Goal: Check status: Check status

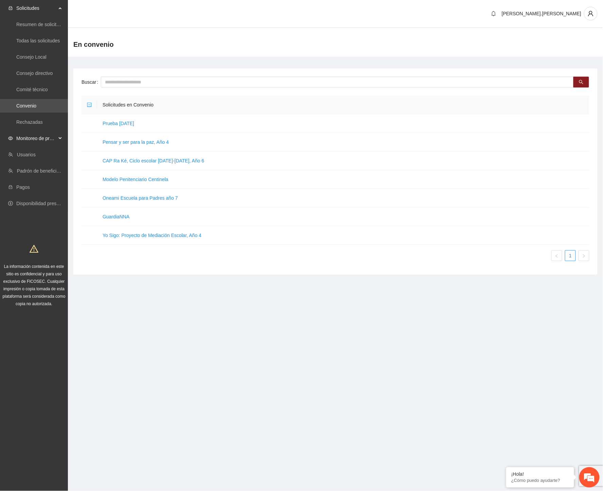
click at [30, 138] on span "Monitoreo de proyectos" at bounding box center [36, 139] width 40 height 14
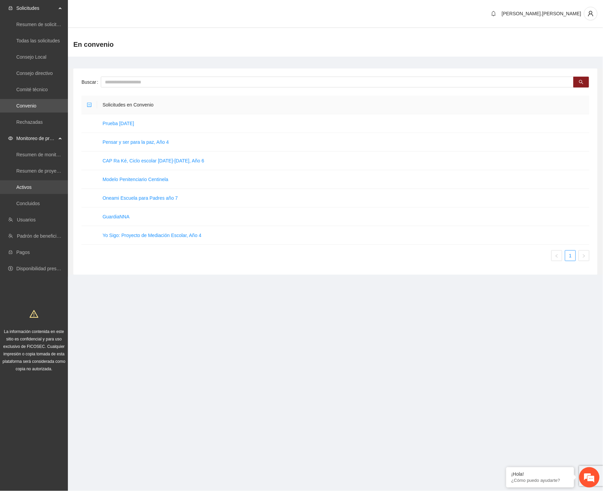
click at [32, 185] on link "Activos" at bounding box center [23, 187] width 15 height 5
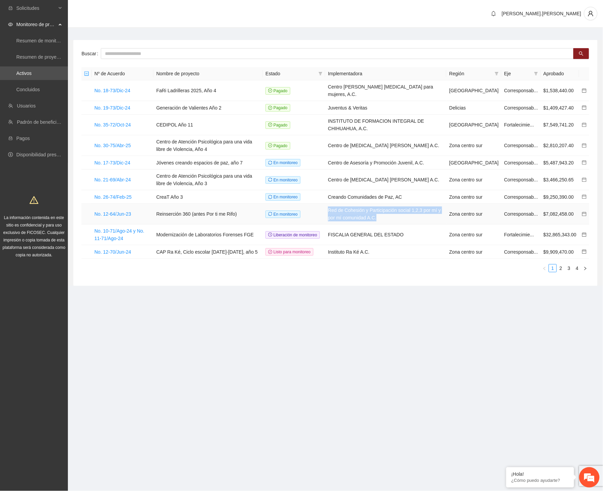
drag, startPoint x: 344, startPoint y: 209, endPoint x: 388, endPoint y: 221, distance: 45.2
click at [388, 221] on td "Red de Cohesión y Participación social 1,2,3 por mí y por mí comunidad A.C." at bounding box center [385, 214] width 121 height 21
click at [559, 272] on link "2" at bounding box center [560, 268] width 7 height 7
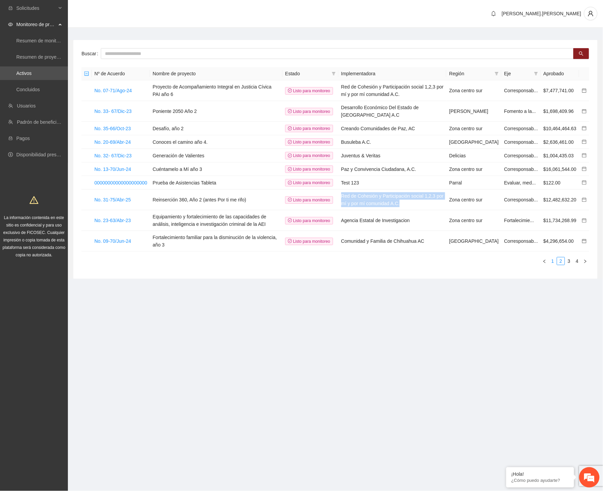
click at [553, 265] on link "1" at bounding box center [552, 261] width 7 height 7
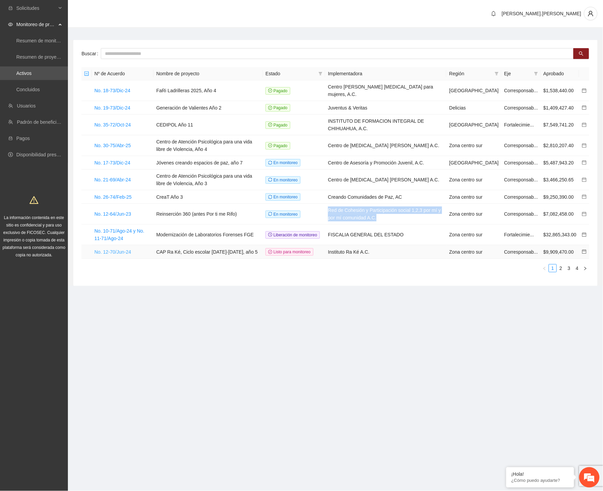
click at [121, 254] on link "No. 12-70/Jun-24" at bounding box center [112, 251] width 37 height 5
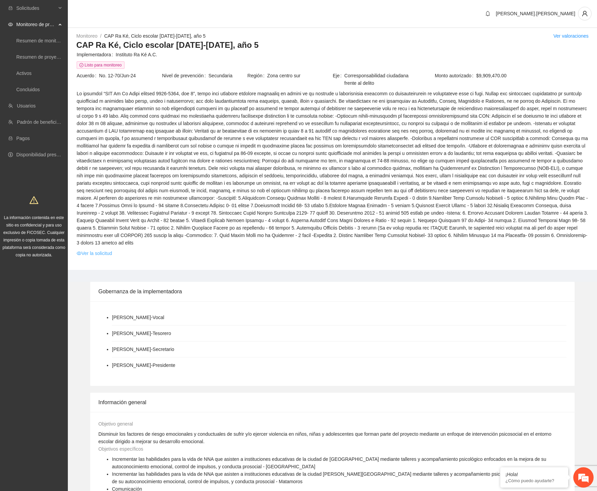
click at [109, 250] on link "Ver la solicitud" at bounding box center [94, 253] width 35 height 7
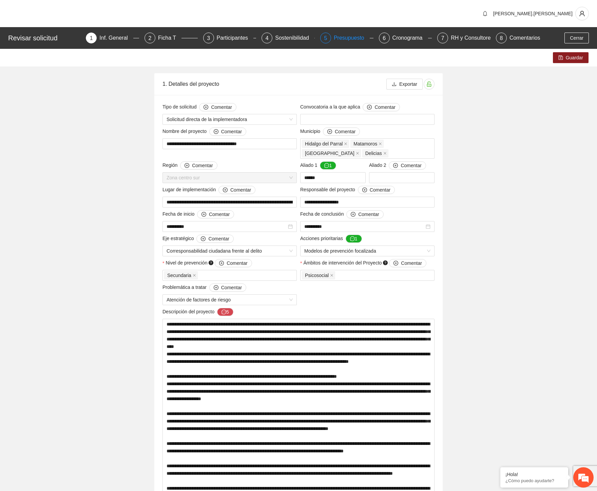
click at [356, 37] on div "Presupuesto" at bounding box center [352, 38] width 36 height 11
